Goal: Task Accomplishment & Management: Manage account settings

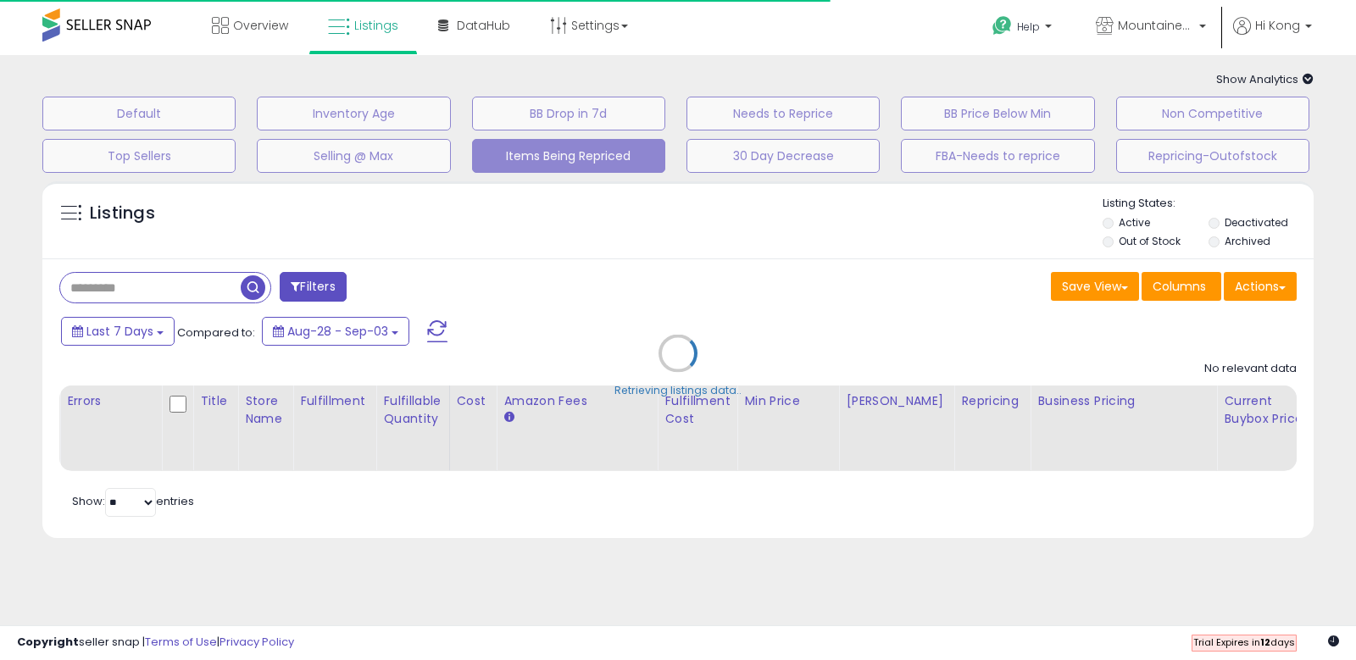
select select "**"
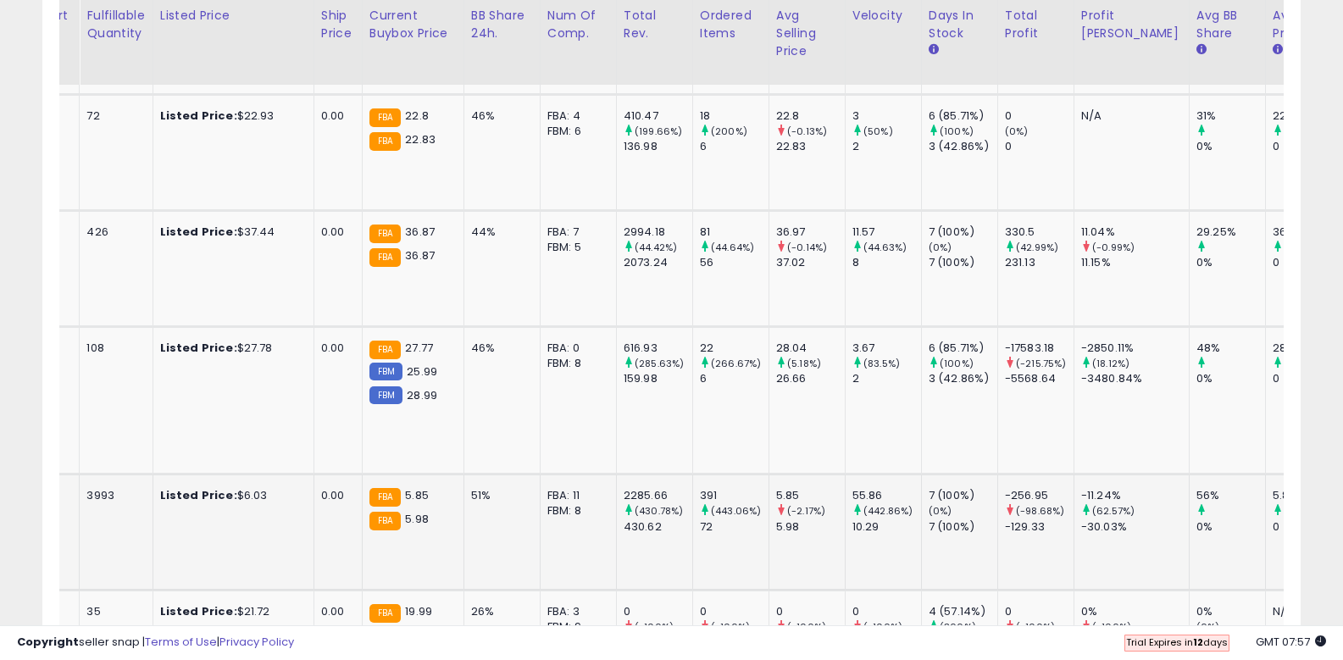
scroll to position [460, 0]
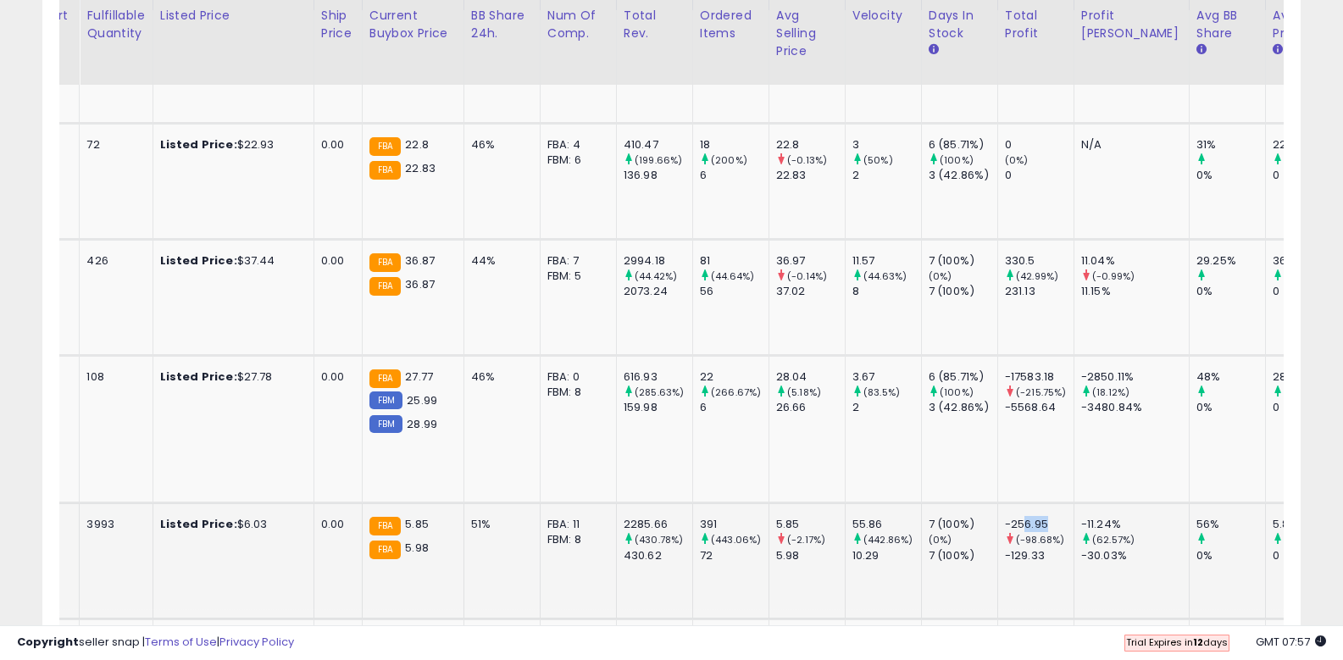
click at [1005, 517] on div "-256.95 (-98.68%) -129.33" at bounding box center [1033, 540] width 56 height 47
click at [1005, 517] on div "-256.95" at bounding box center [1039, 524] width 69 height 15
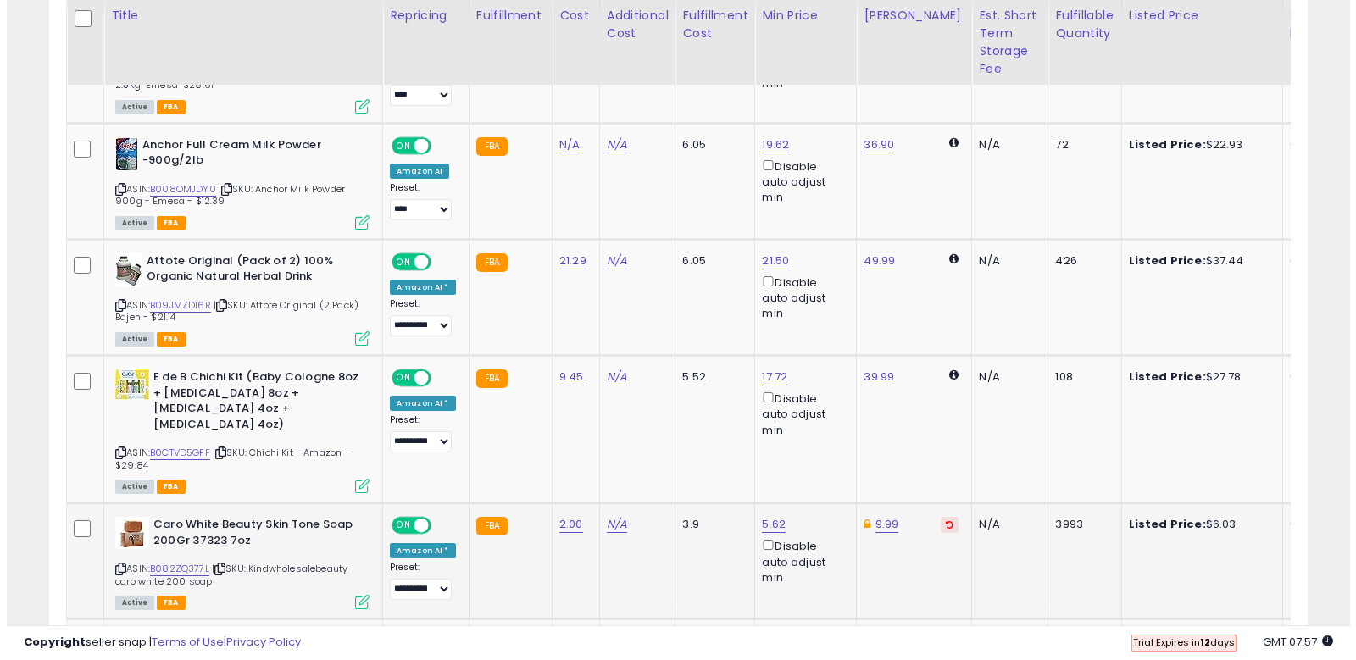
scroll to position [0, 6]
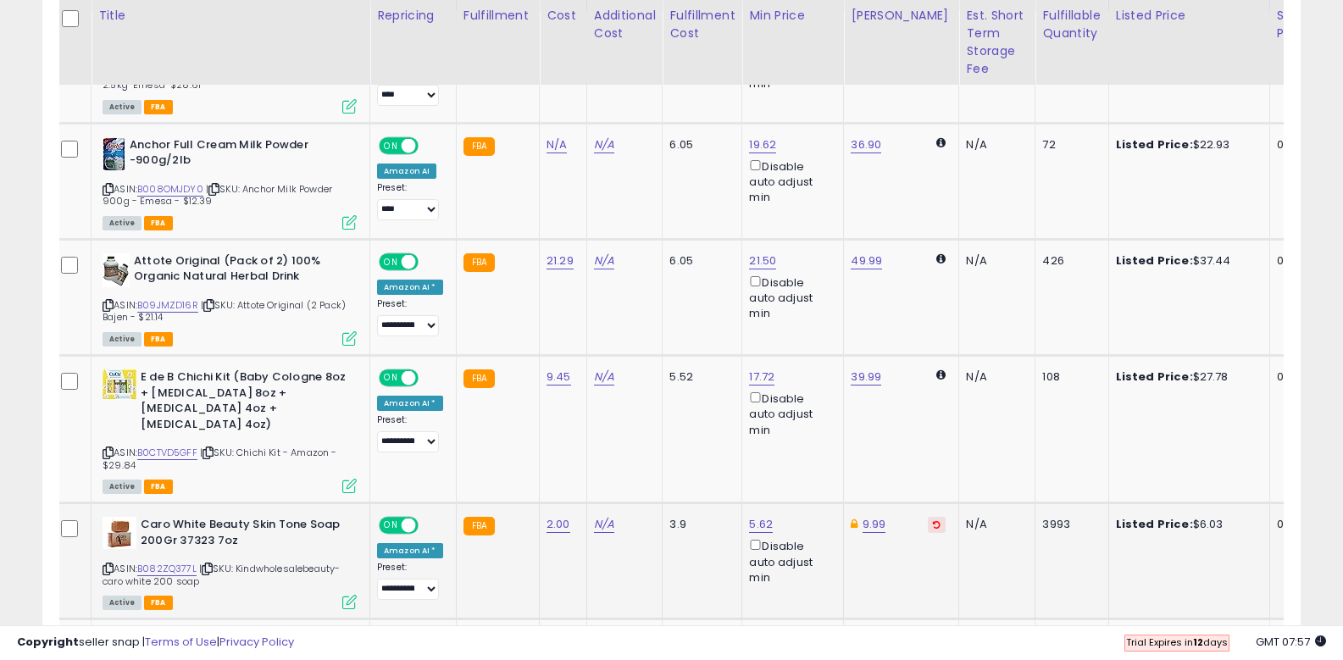
click at [342, 595] on icon at bounding box center [349, 602] width 14 height 14
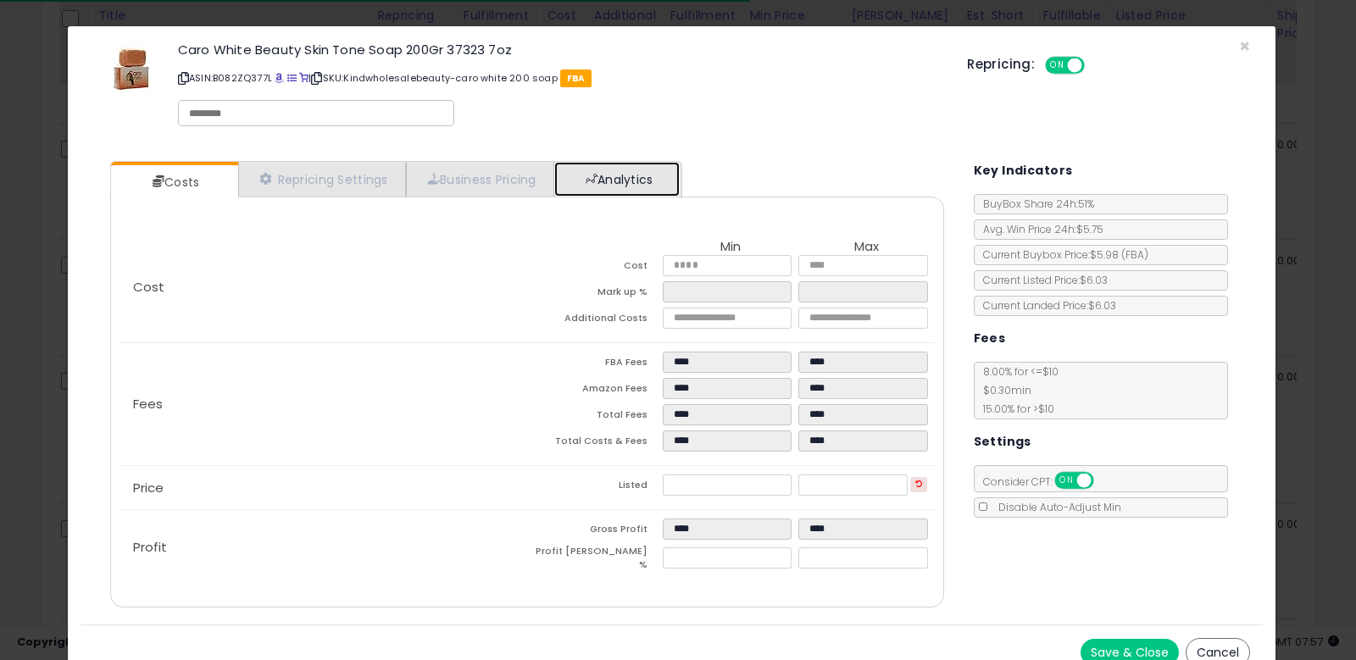
click at [585, 181] on link "Analytics" at bounding box center [616, 179] width 125 height 35
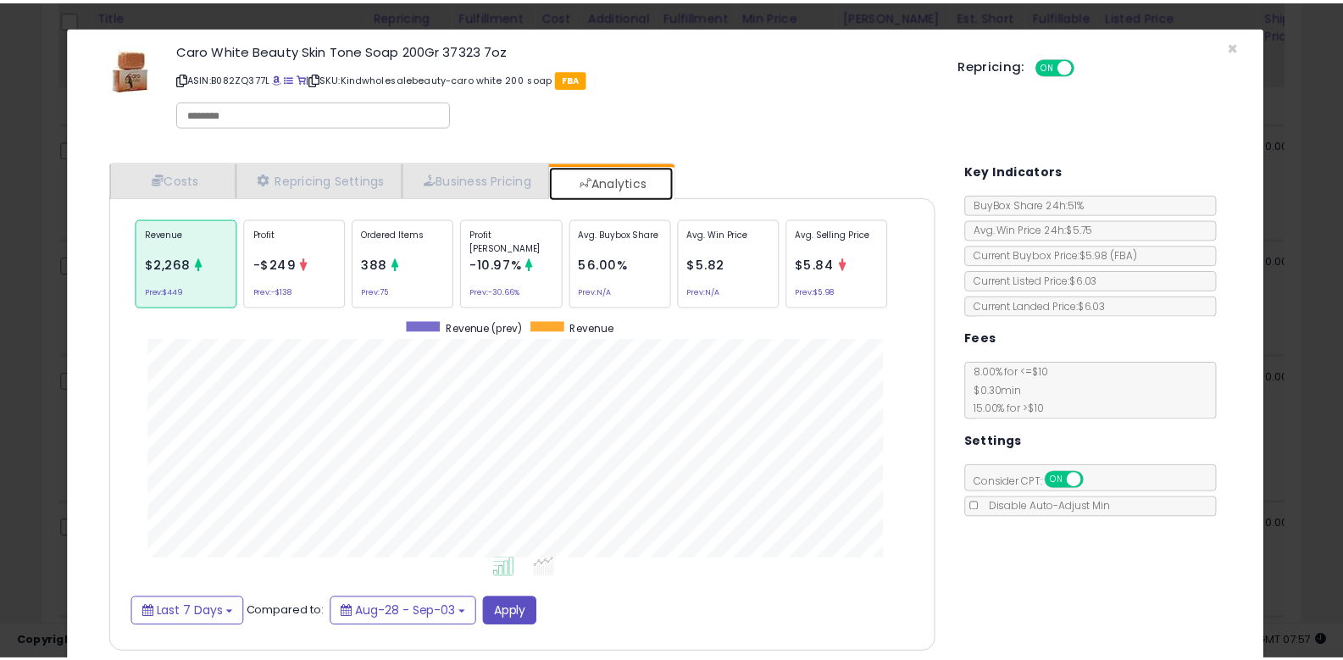
scroll to position [16, 0]
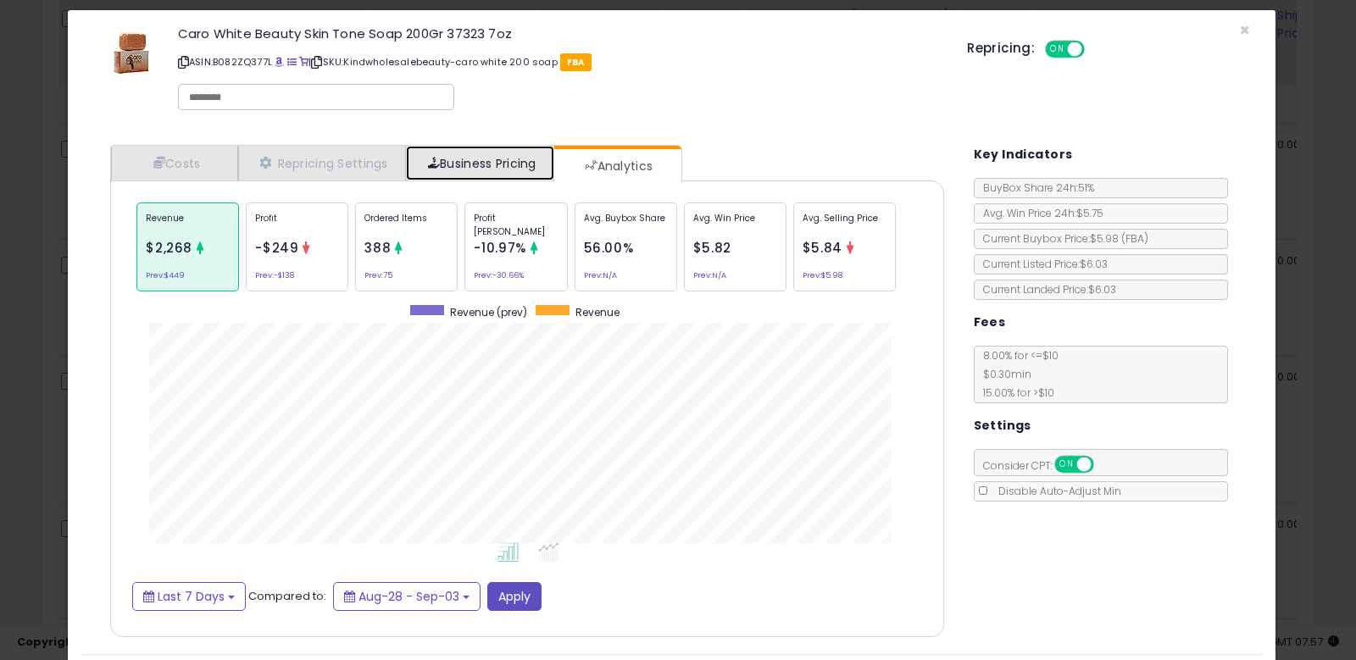
click at [456, 162] on link "Business Pricing" at bounding box center [480, 163] width 148 height 35
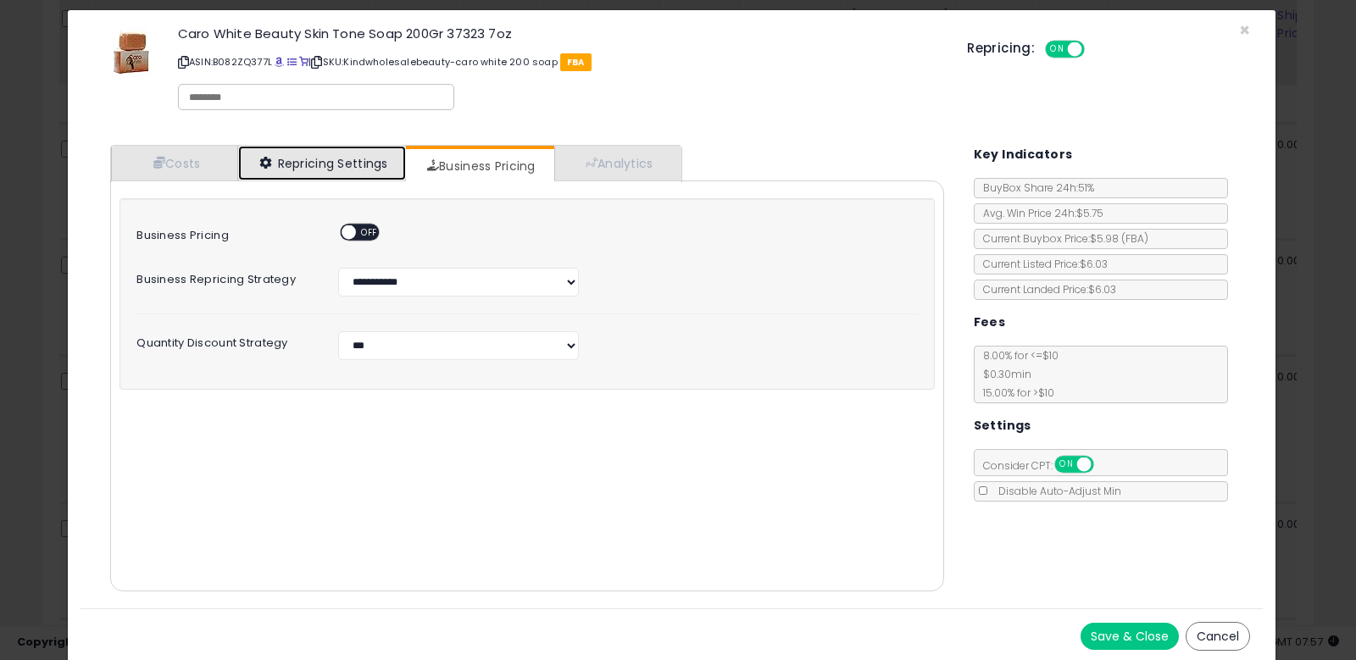
click at [357, 165] on link "Repricing Settings" at bounding box center [322, 163] width 168 height 35
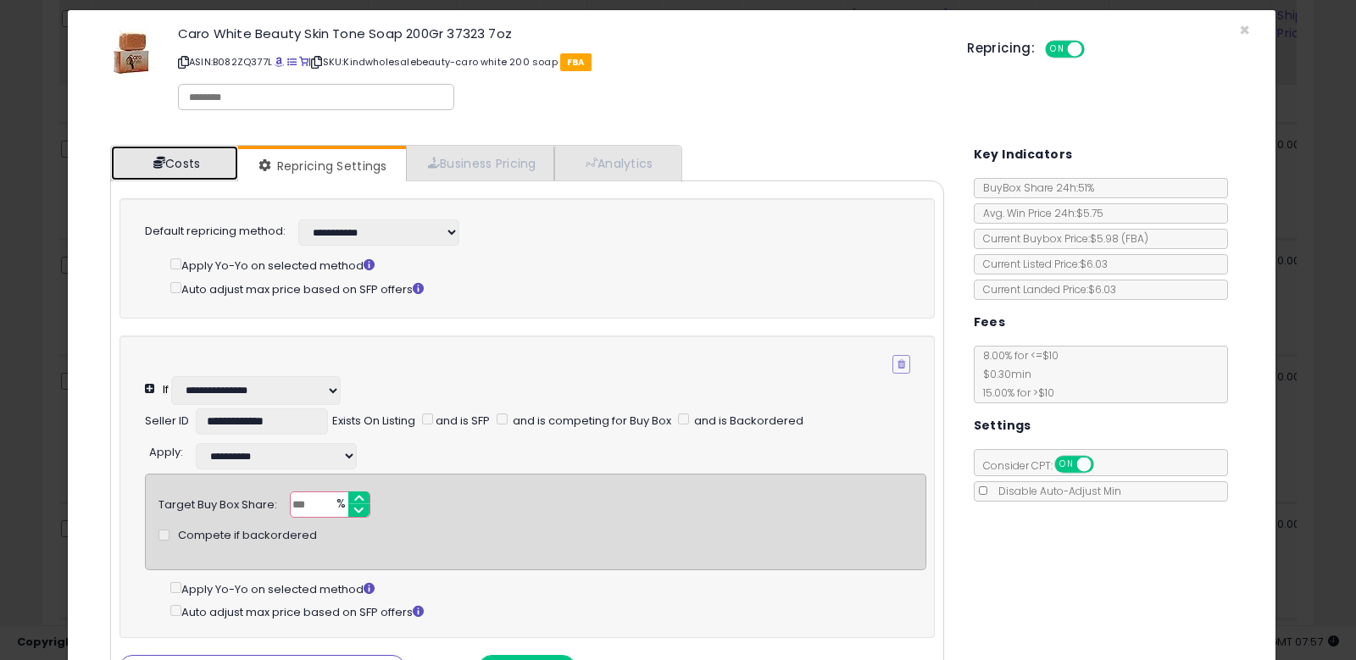
click at [180, 169] on link "Costs" at bounding box center [174, 163] width 127 height 35
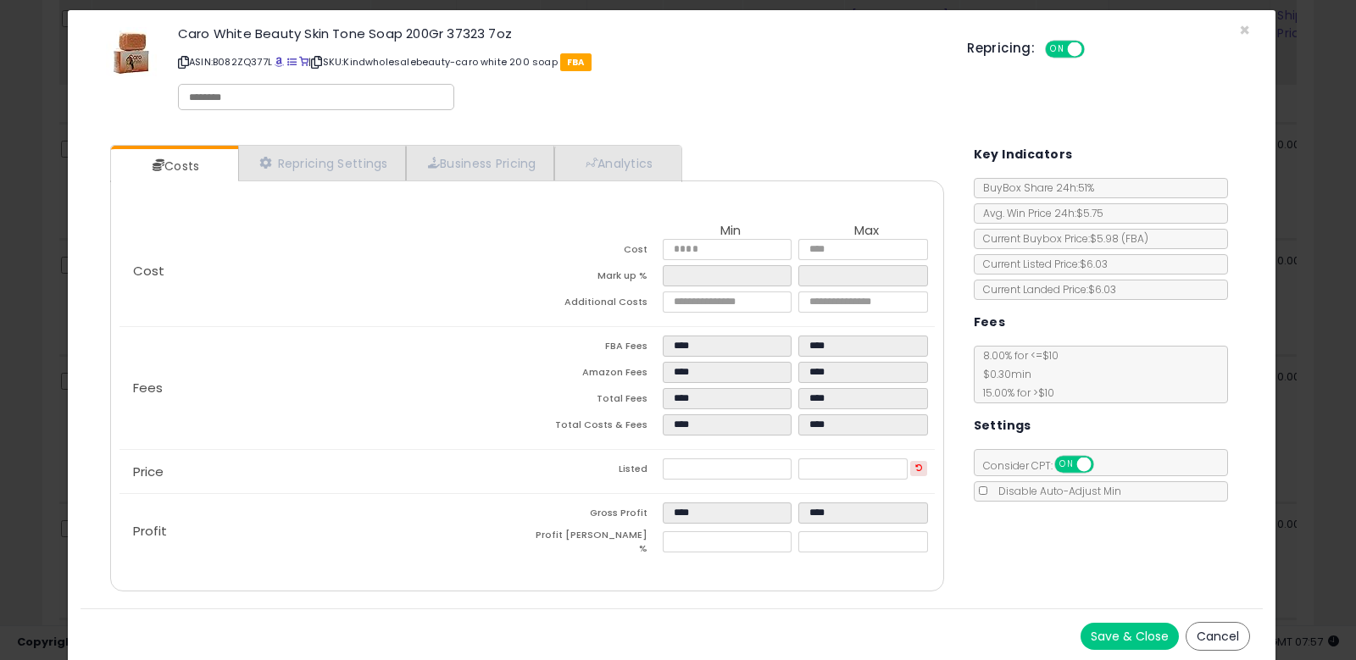
click at [1202, 634] on button "Cancel" at bounding box center [1217, 636] width 64 height 29
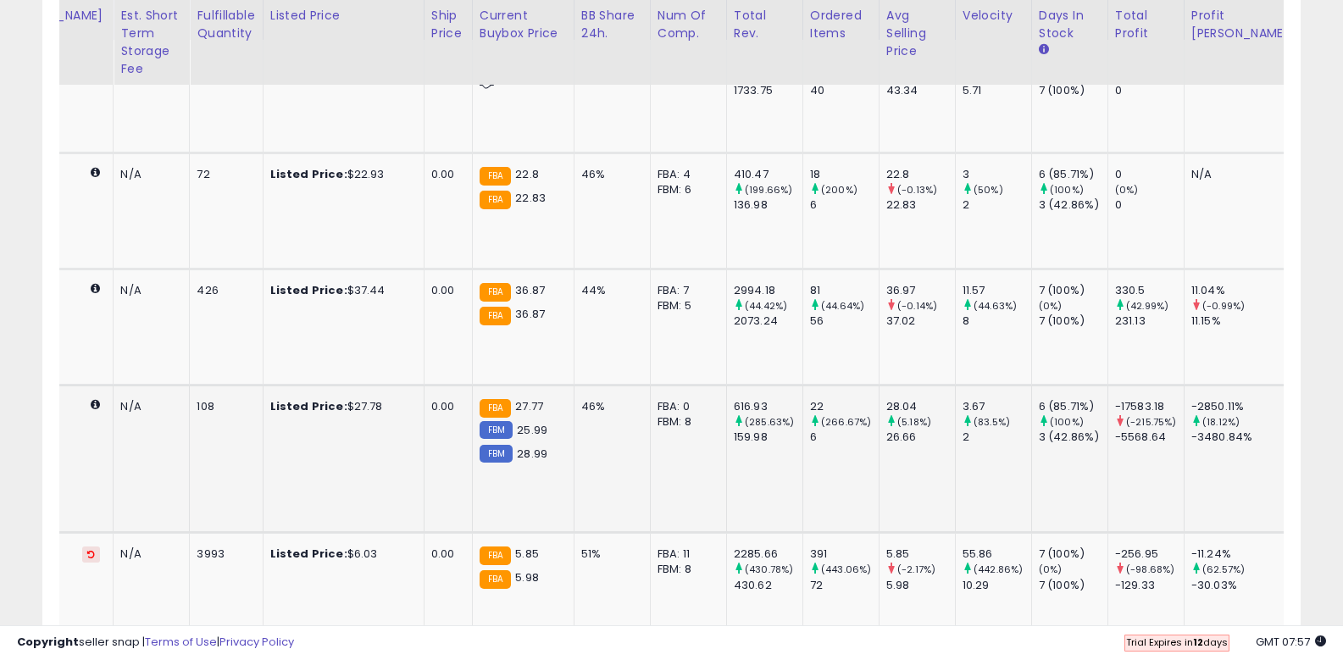
scroll to position [0, 825]
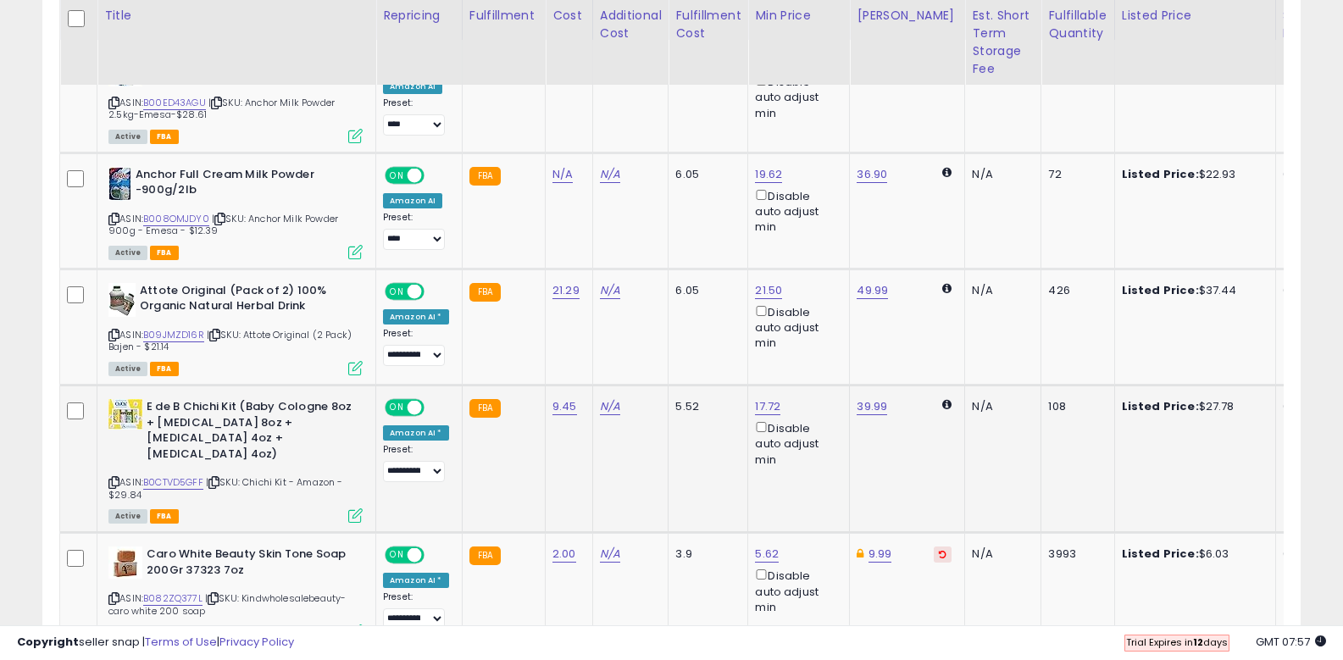
click at [355, 508] on icon at bounding box center [355, 515] width 14 height 14
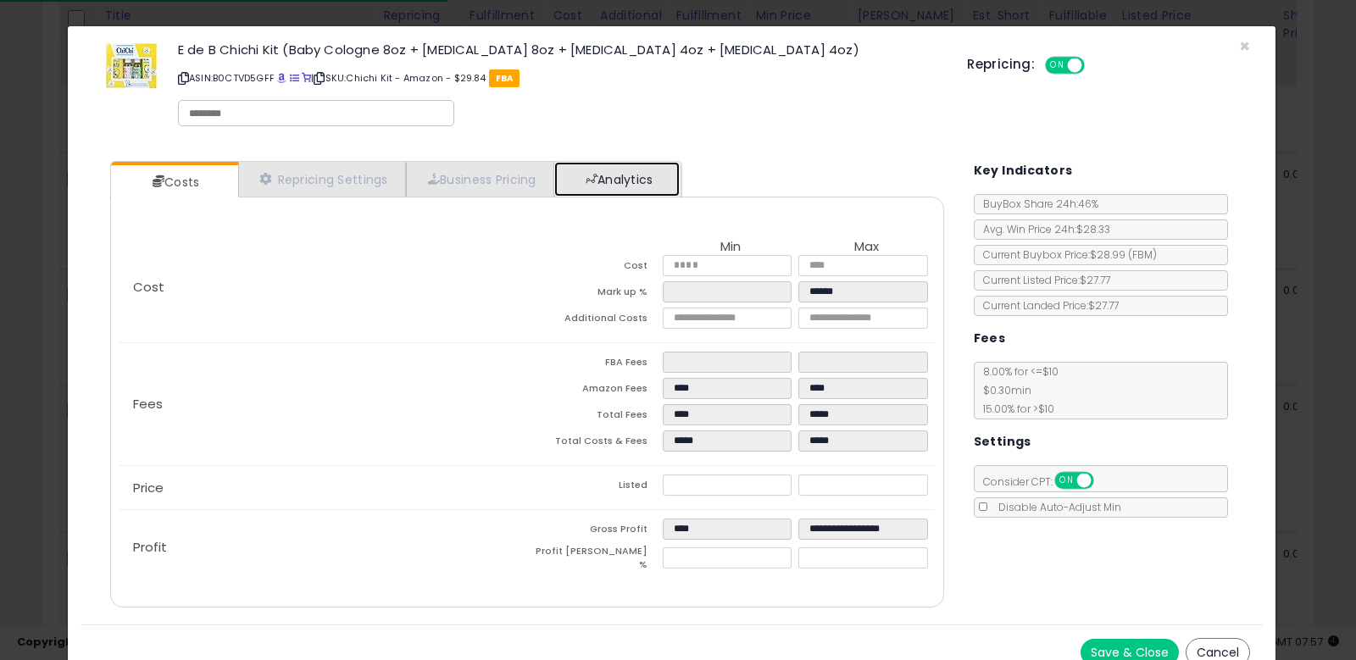
click at [596, 175] on span at bounding box center [591, 179] width 12 height 12
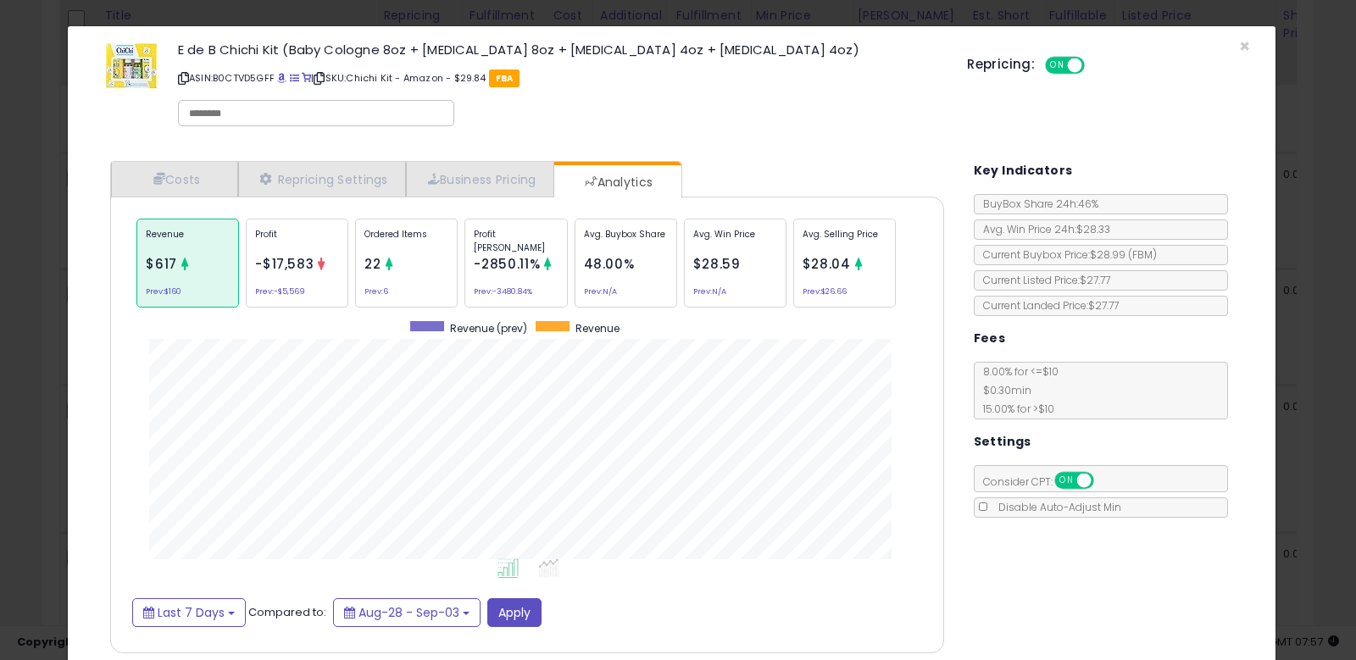
click at [292, 262] on span "-$17,583" at bounding box center [284, 264] width 58 height 18
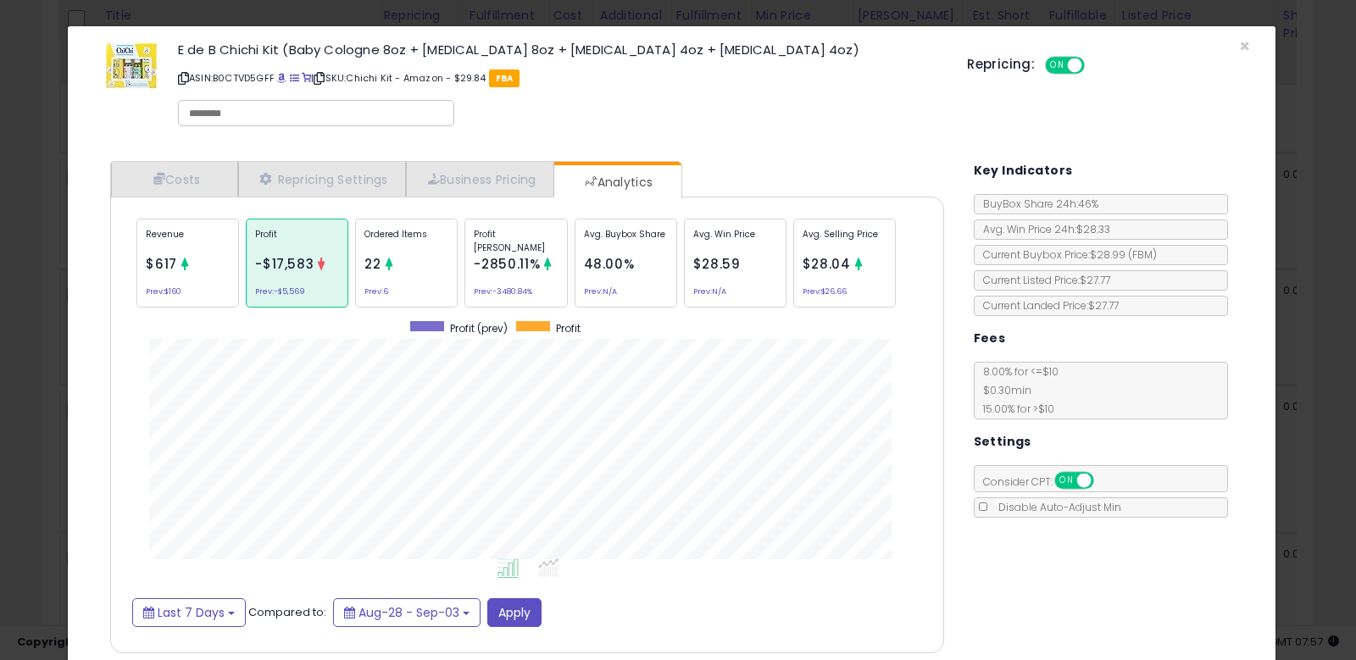
click at [441, 325] on div "Profit (prev) Profit" at bounding box center [632, 328] width 529 height 14
click at [259, 280] on div "Profit -$17,583 Prev: -$5,569" at bounding box center [297, 263] width 103 height 89
click at [262, 278] on div "Profit -$17,583 Prev: -$5,569" at bounding box center [297, 263] width 103 height 89
click at [166, 182] on link "Costs" at bounding box center [174, 179] width 127 height 35
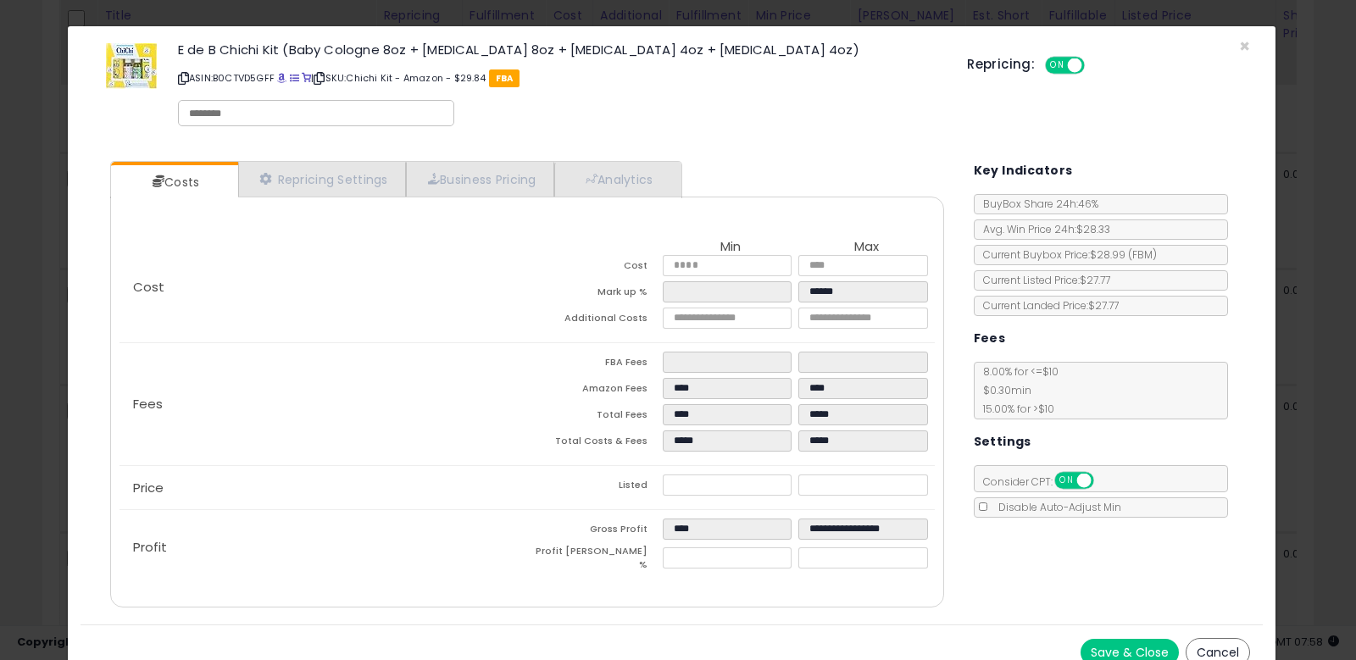
click at [1320, 392] on div "× Close E de B Chichi Kit (Baby Cologne 8oz + [MEDICAL_DATA] 8oz + [MEDICAL_DAT…" at bounding box center [678, 330] width 1356 height 660
